Goal: Task Accomplishment & Management: Manage account settings

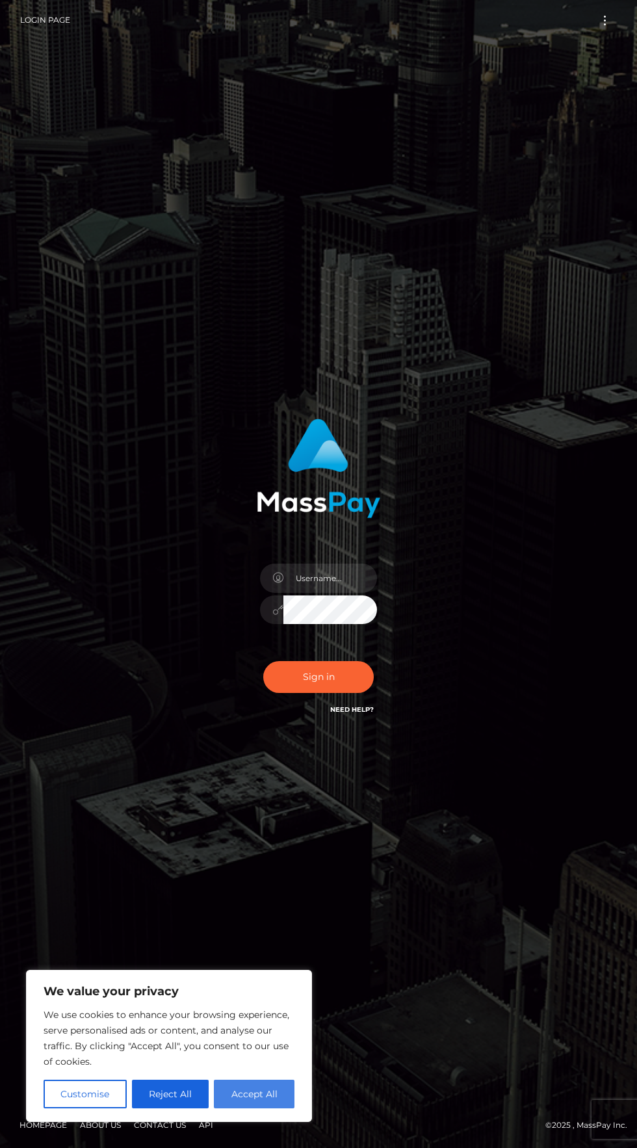
click at [280, 1102] on button "Accept All" at bounding box center [254, 1093] width 81 height 29
checkbox input "true"
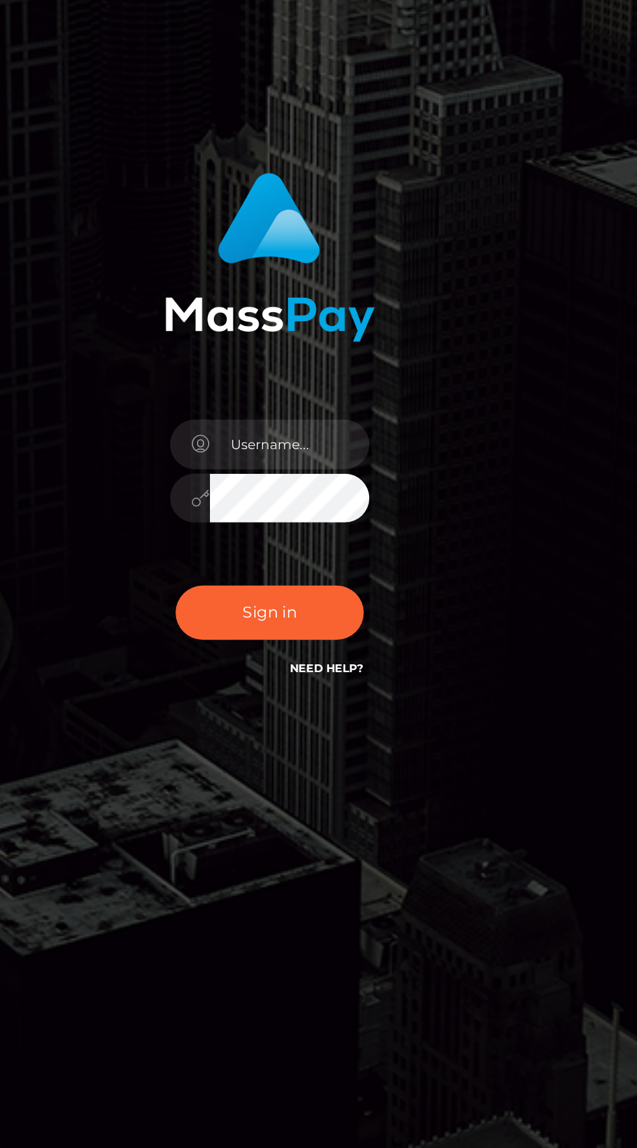
scroll to position [1, 0]
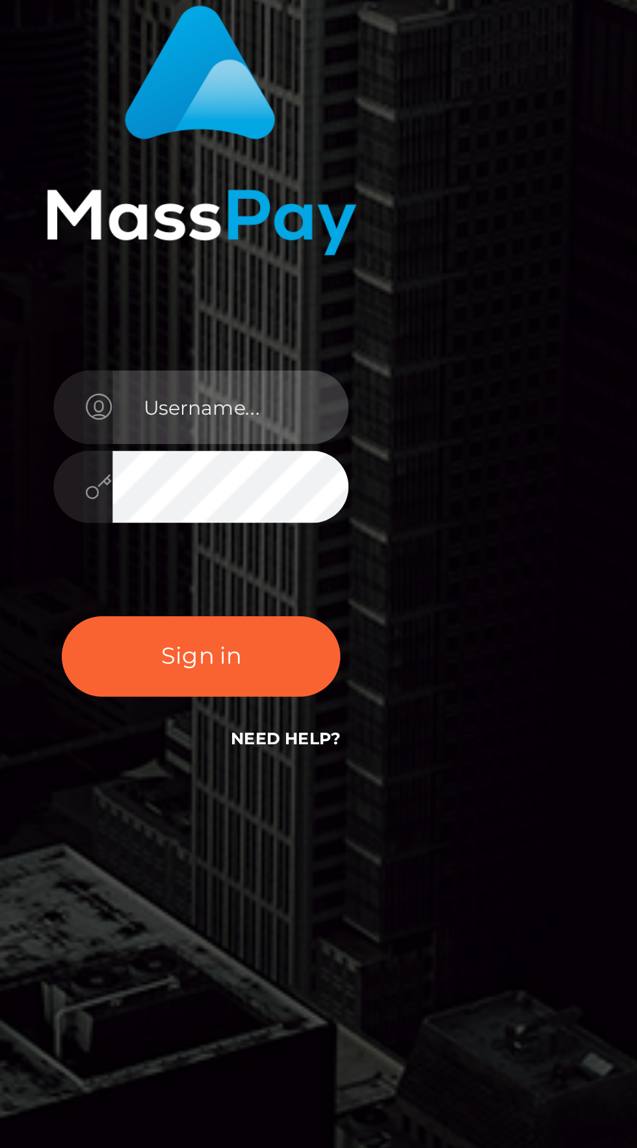
click at [329, 593] on input "text" at bounding box center [330, 577] width 94 height 29
type input "martina@gsundsi.at"
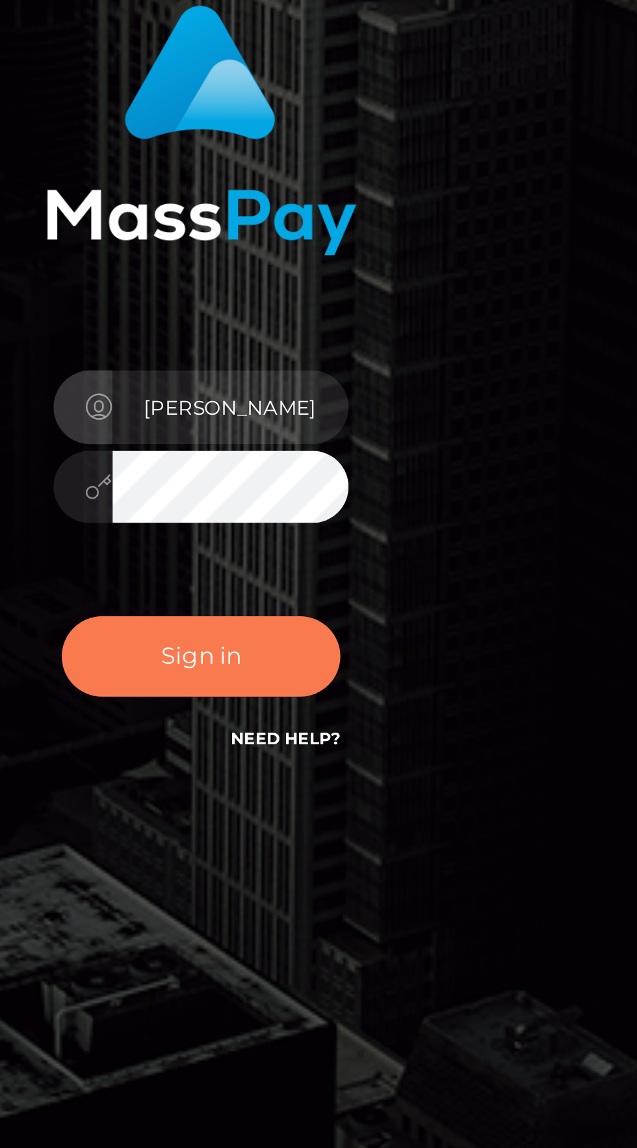
click at [344, 693] on button "Sign in" at bounding box center [318, 677] width 110 height 32
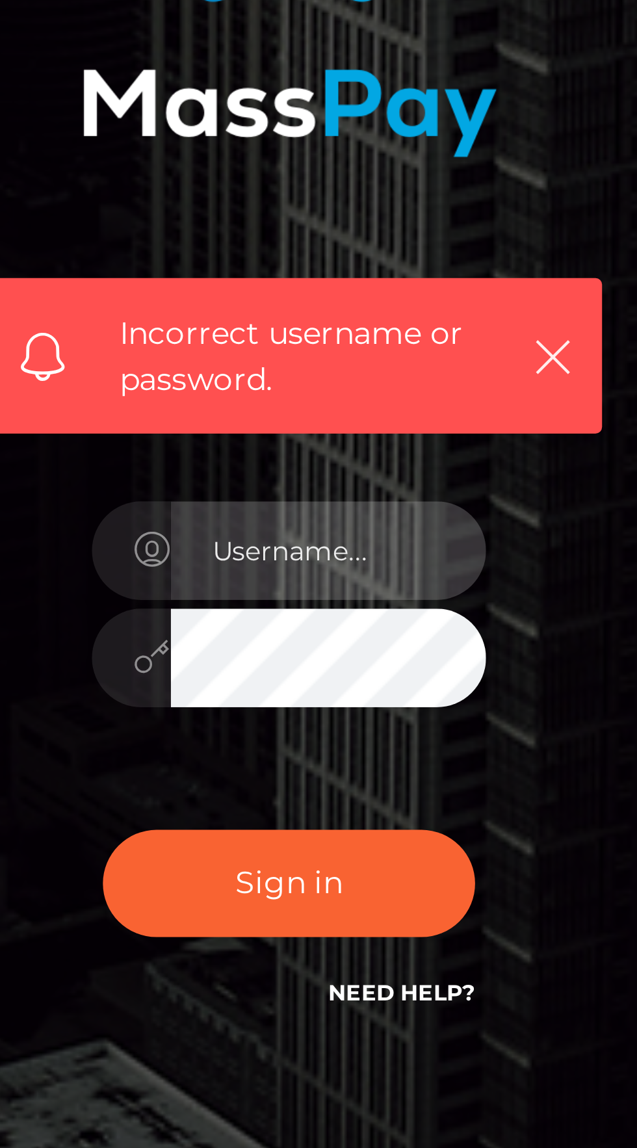
click at [338, 621] on input "text" at bounding box center [330, 605] width 94 height 29
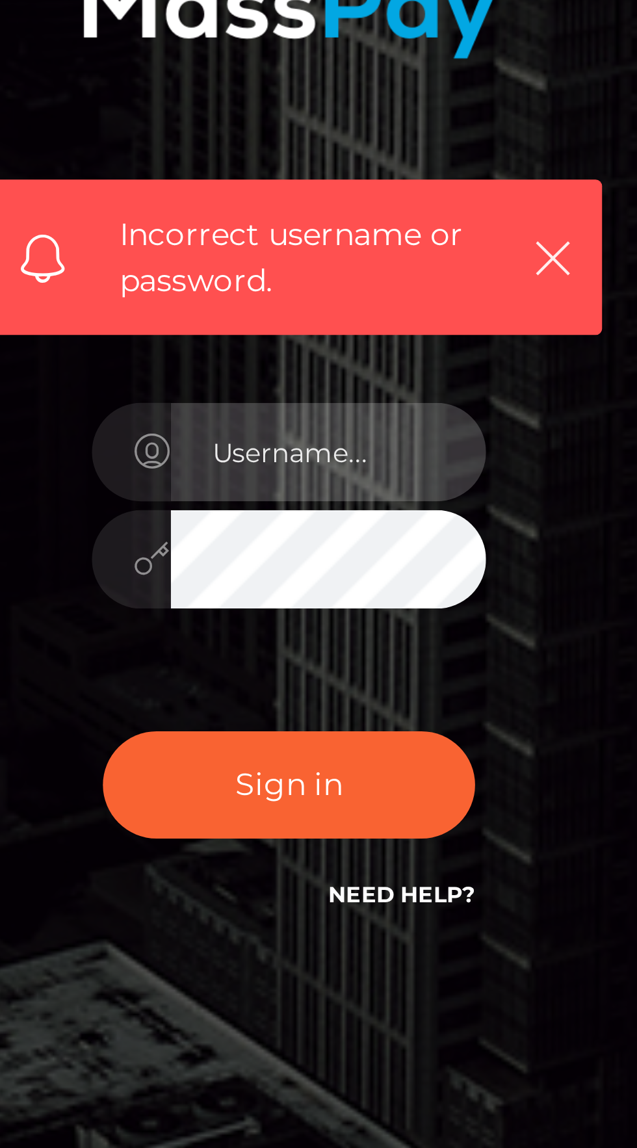
type input "[PERSON_NAME][EMAIL_ADDRESS][DOMAIN_NAME]"
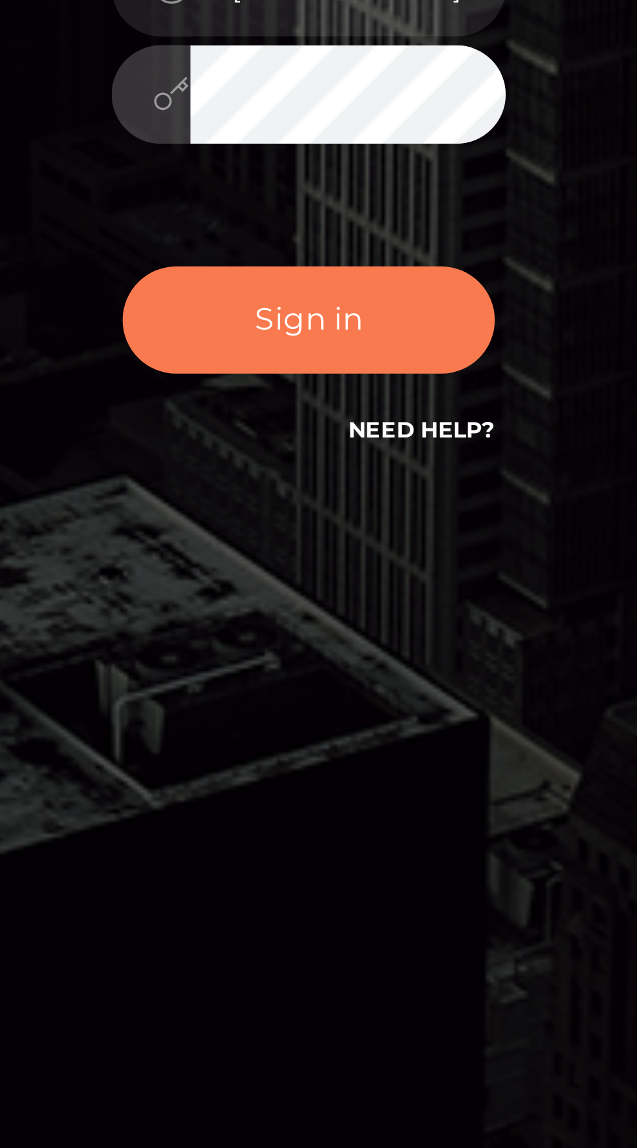
click at [353, 721] on button "Sign in" at bounding box center [318, 705] width 110 height 32
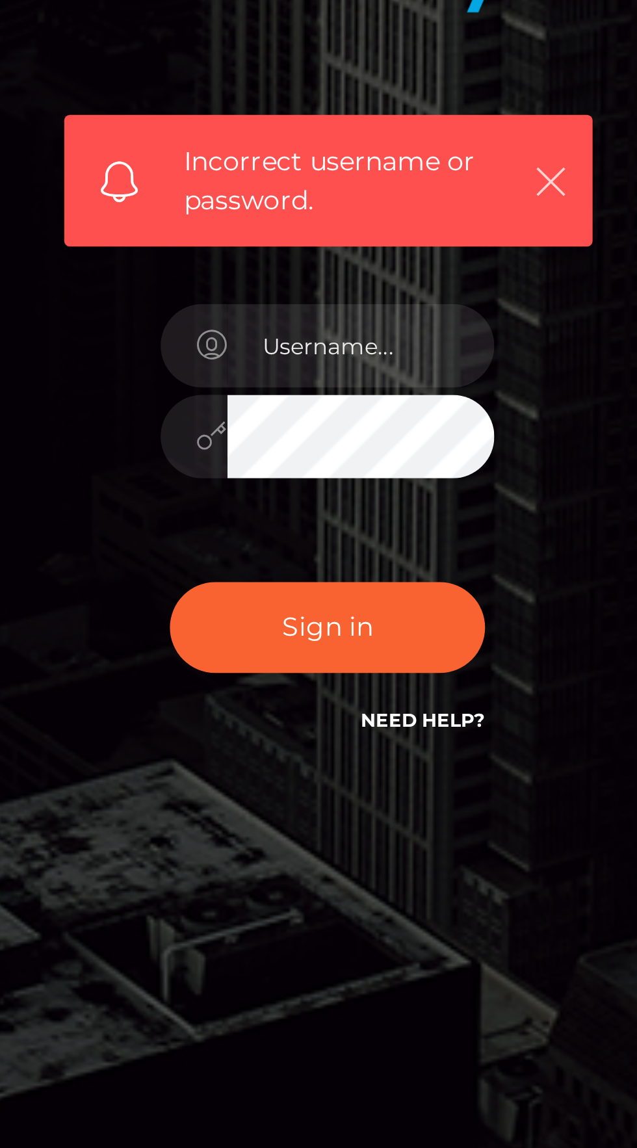
click at [402, 555] on icon "button" at bounding box center [397, 548] width 13 height 13
click at [404, 556] on button "button" at bounding box center [397, 548] width 16 height 16
click at [393, 555] on icon "button" at bounding box center [397, 548] width 13 height 13
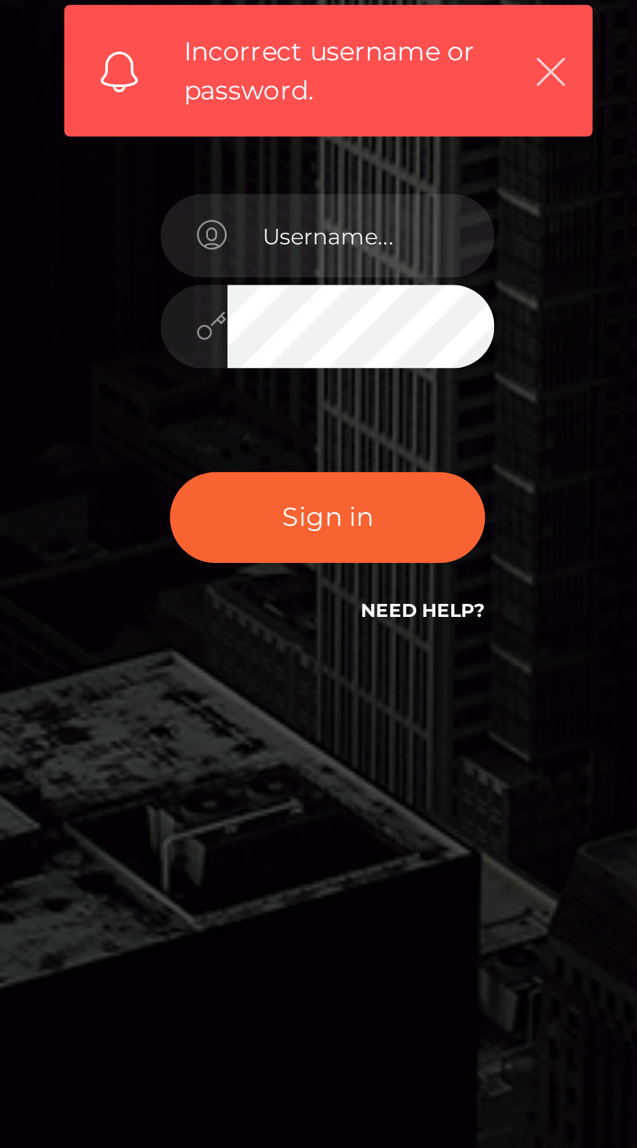
click at [396, 555] on icon "button" at bounding box center [397, 548] width 13 height 13
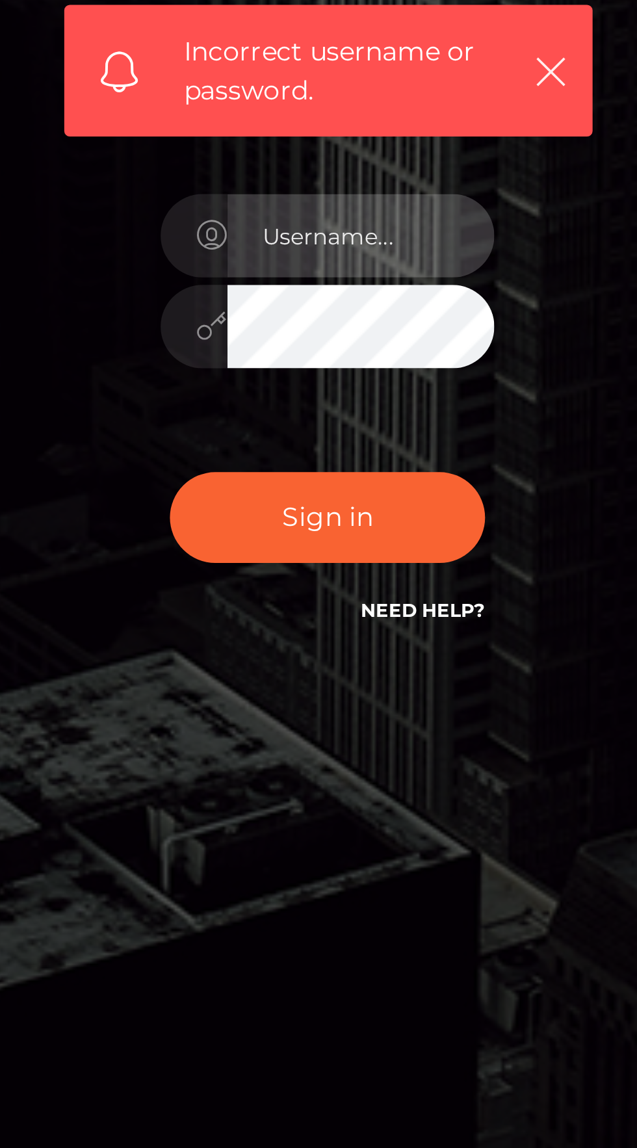
click at [342, 621] on input "text" at bounding box center [330, 605] width 94 height 29
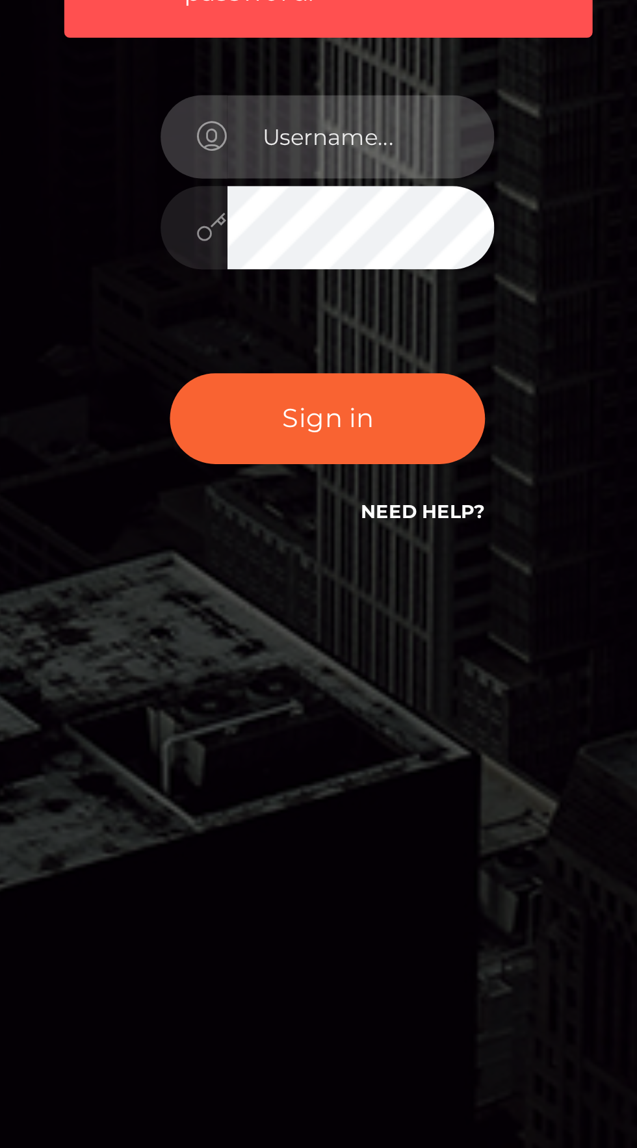
click at [337, 621] on input "text" at bounding box center [330, 605] width 94 height 29
type input "gsundsi"
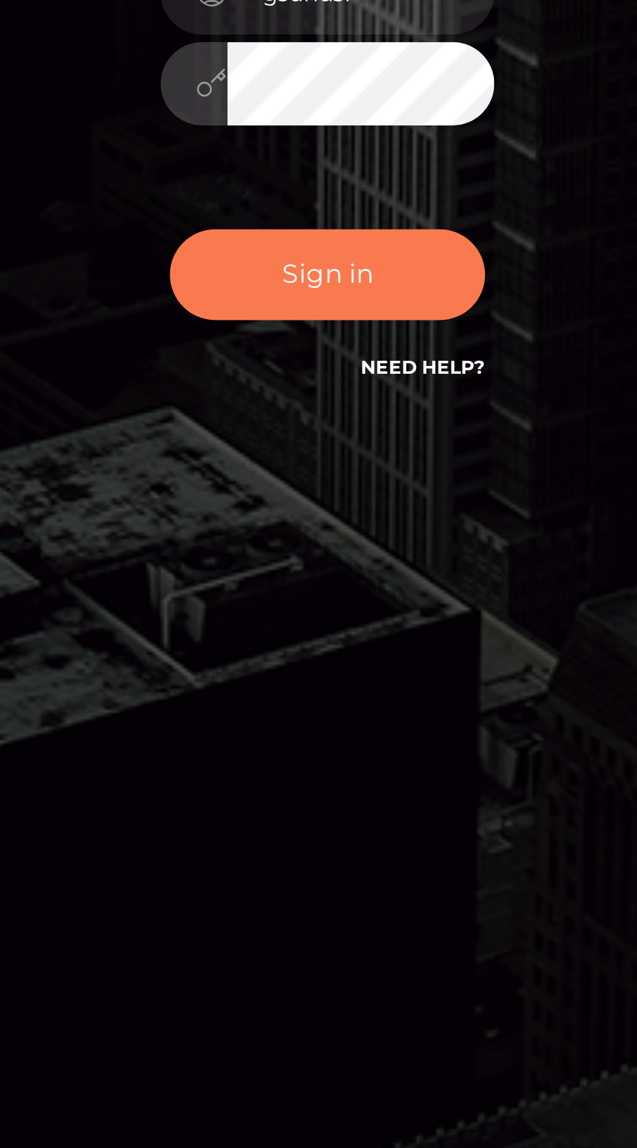
click at [345, 721] on button "Sign in" at bounding box center [318, 705] width 110 height 32
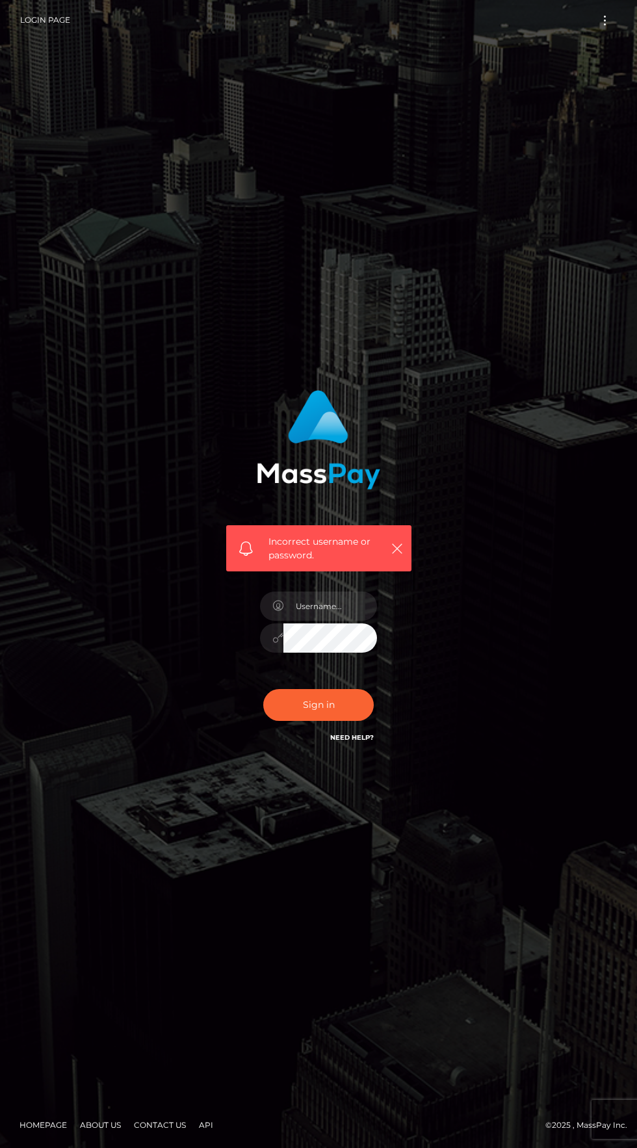
scroll to position [5, 0]
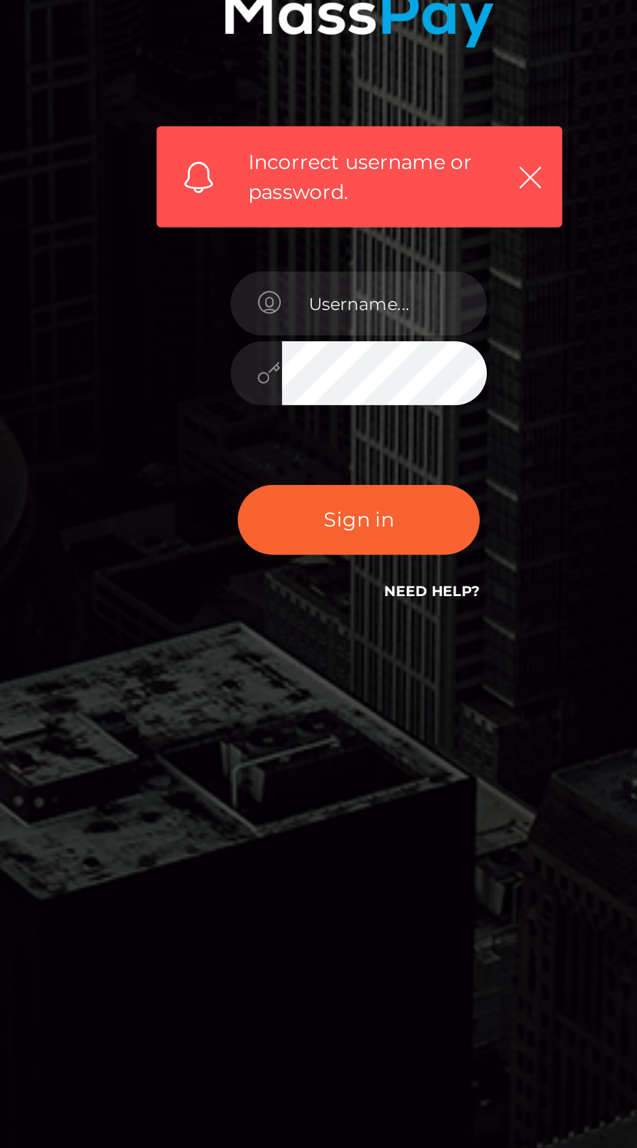
click at [359, 742] on link "Need Help?" at bounding box center [352, 737] width 44 height 8
click at [362, 742] on link "Need Help?" at bounding box center [352, 737] width 44 height 8
